Goal: Transaction & Acquisition: Purchase product/service

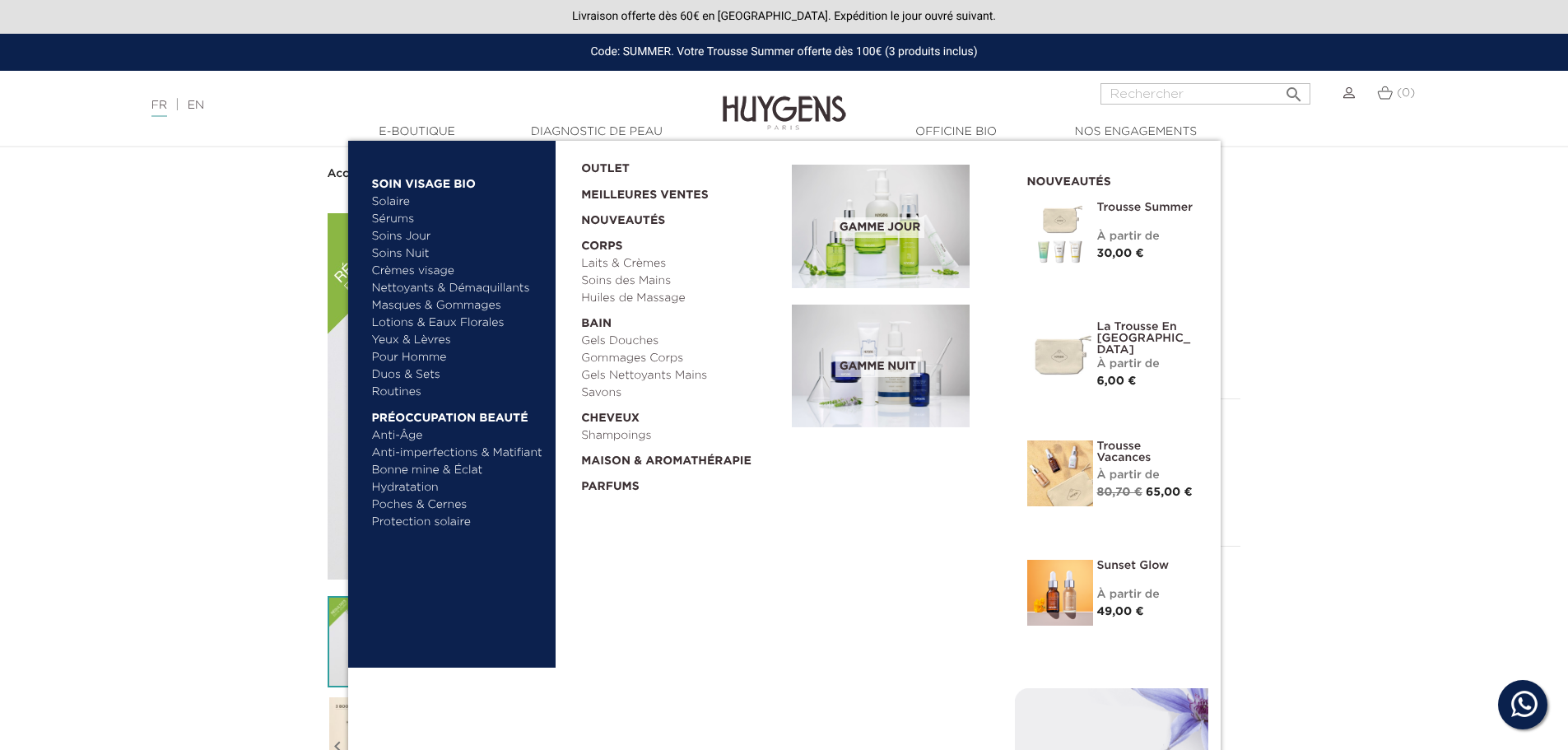
click at [419, 323] on link "Lotions & Eaux Florales" at bounding box center [458, 323] width 172 height 18
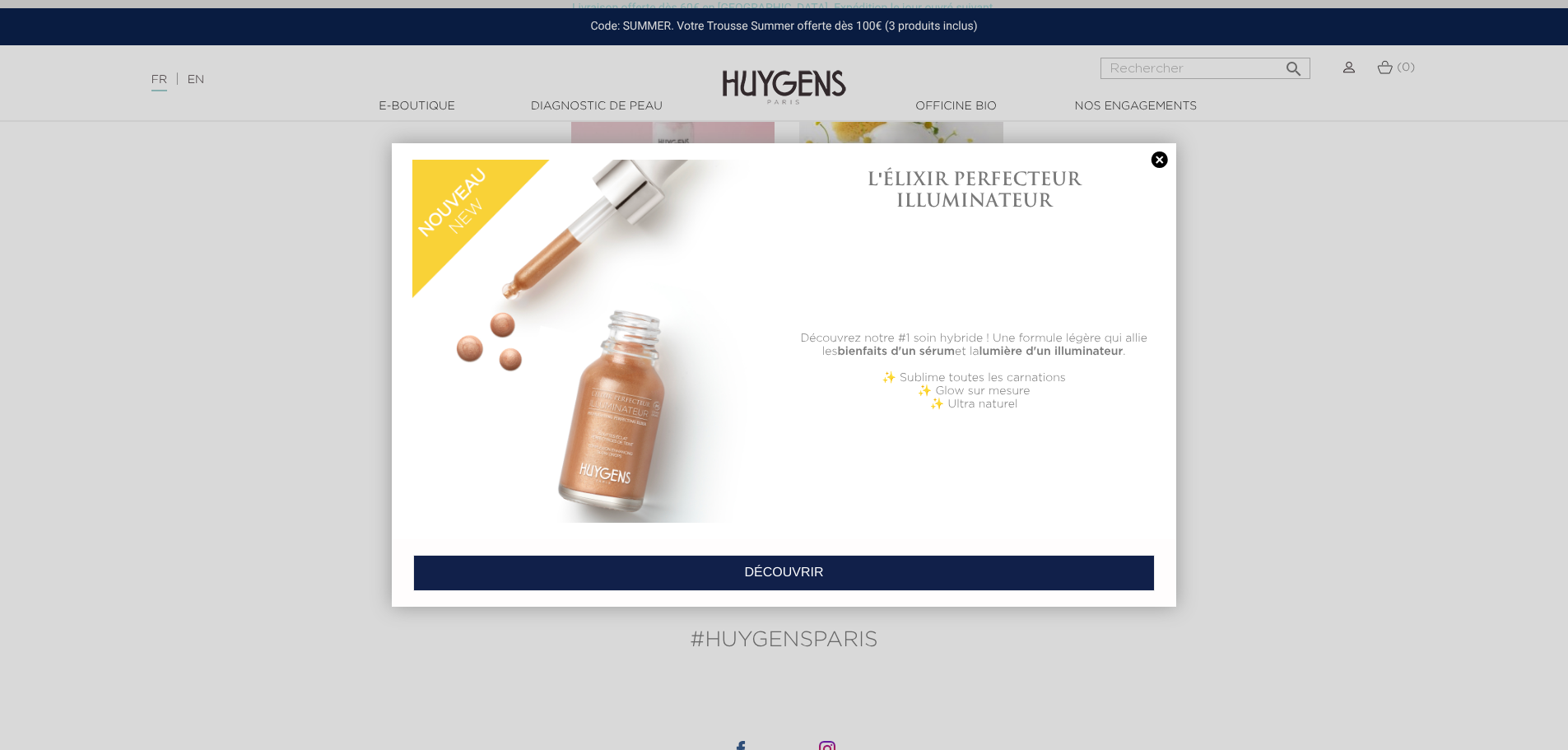
scroll to position [659, 0]
click at [422, 105] on div at bounding box center [784, 375] width 1568 height 750
click at [1157, 154] on link at bounding box center [1160, 160] width 23 height 18
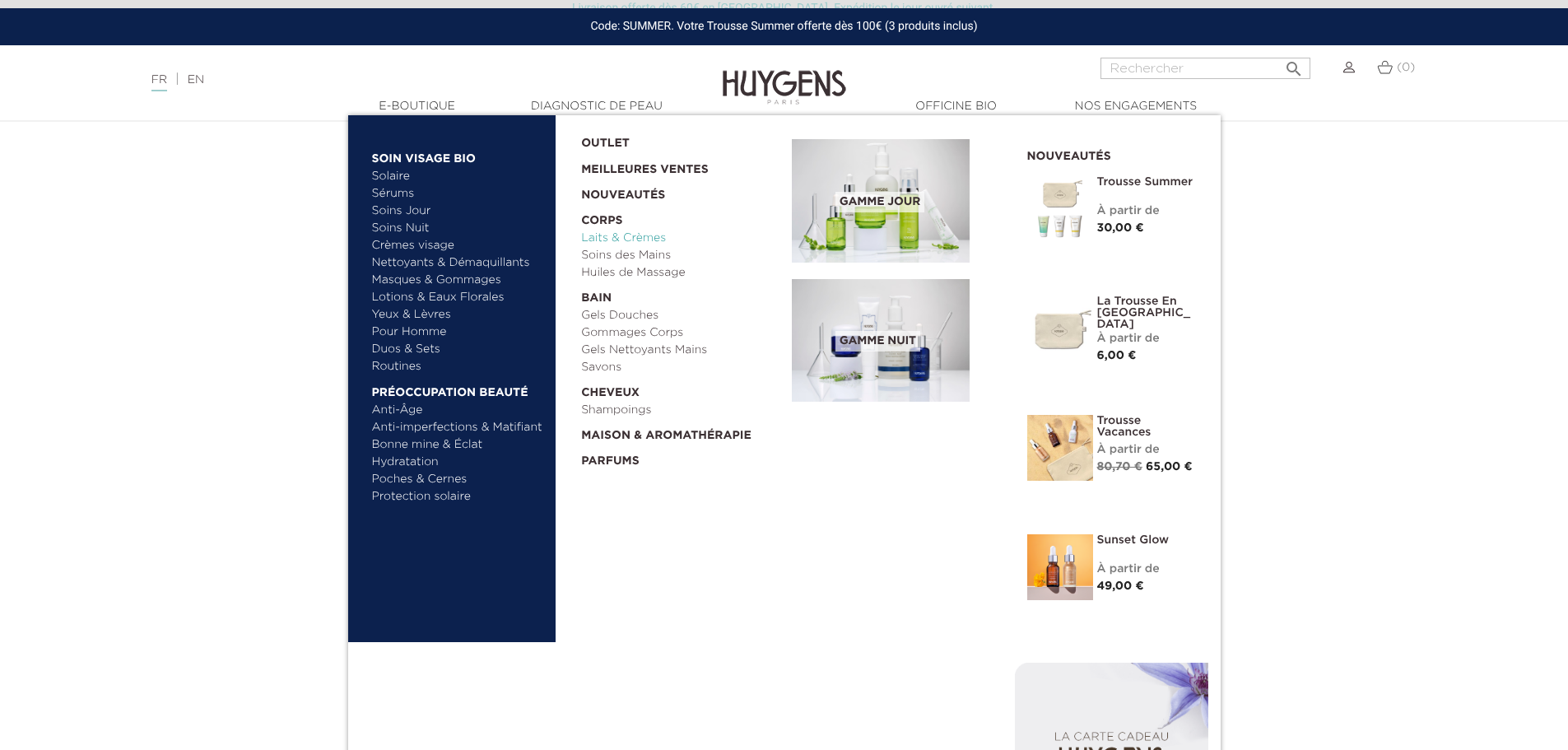
click at [615, 237] on link "Laits & Crèmes" at bounding box center [680, 238] width 199 height 18
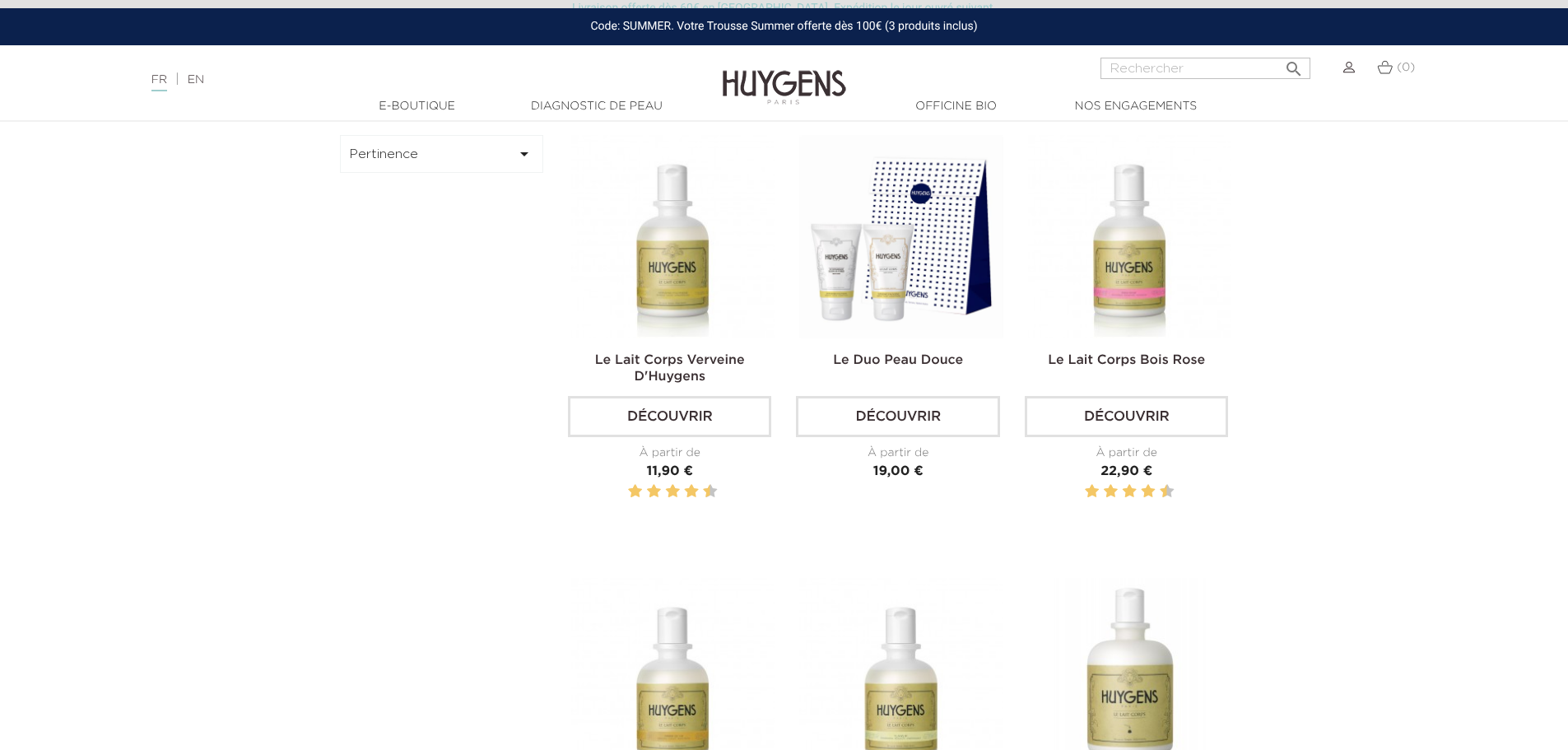
scroll to position [576, 0]
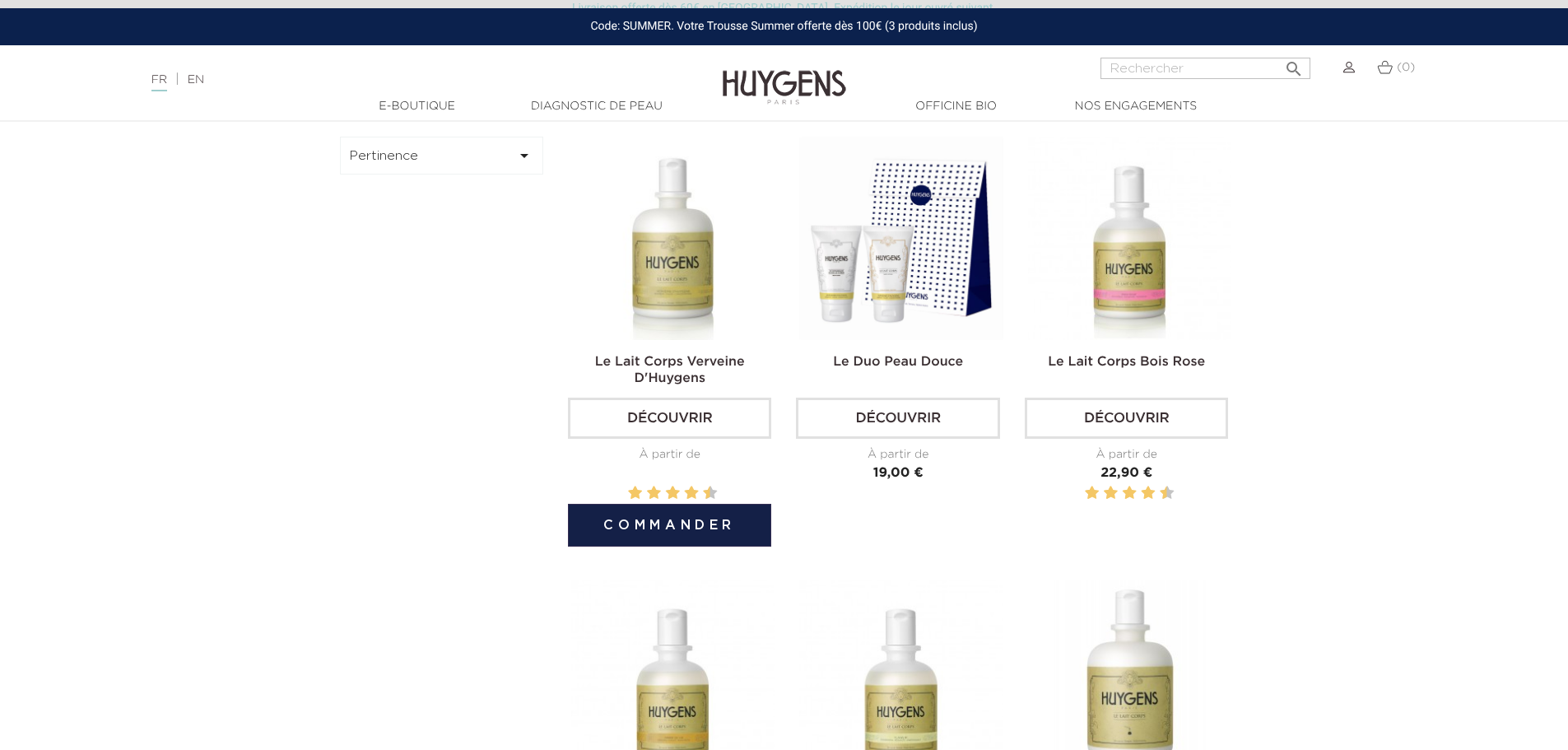
click at [653, 250] on img at bounding box center [673, 237] width 203 height 203
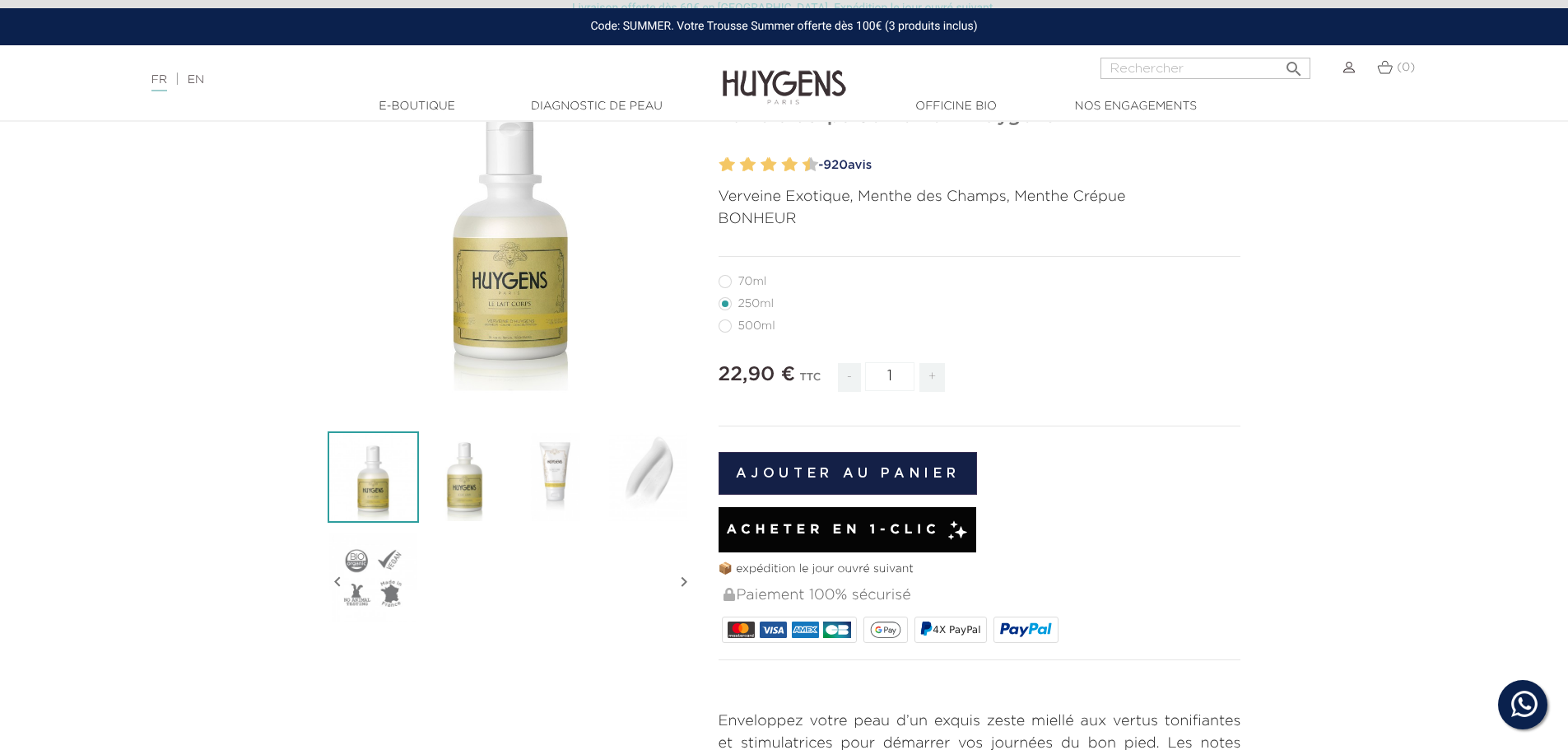
click at [723, 328] on label36"] "500ml" at bounding box center [757, 326] width 77 height 13
radio input "true"
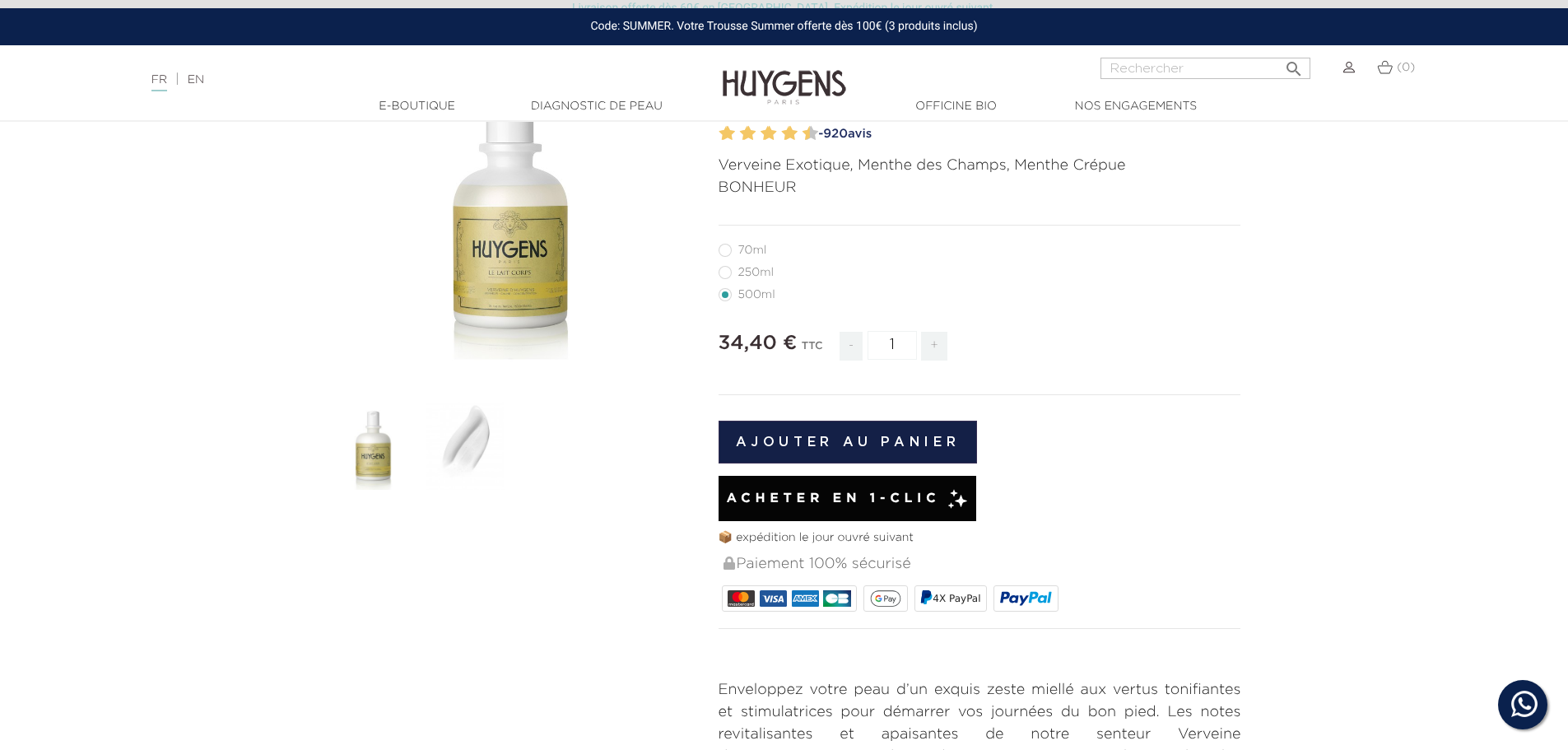
scroll to position [165, 0]
